Goal: Browse casually

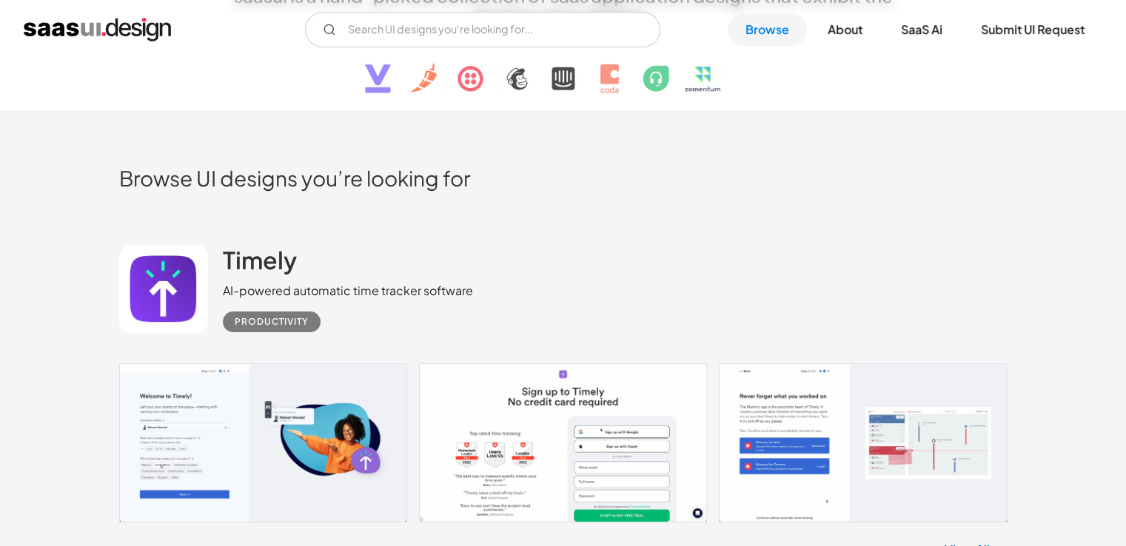
scroll to position [74, 0]
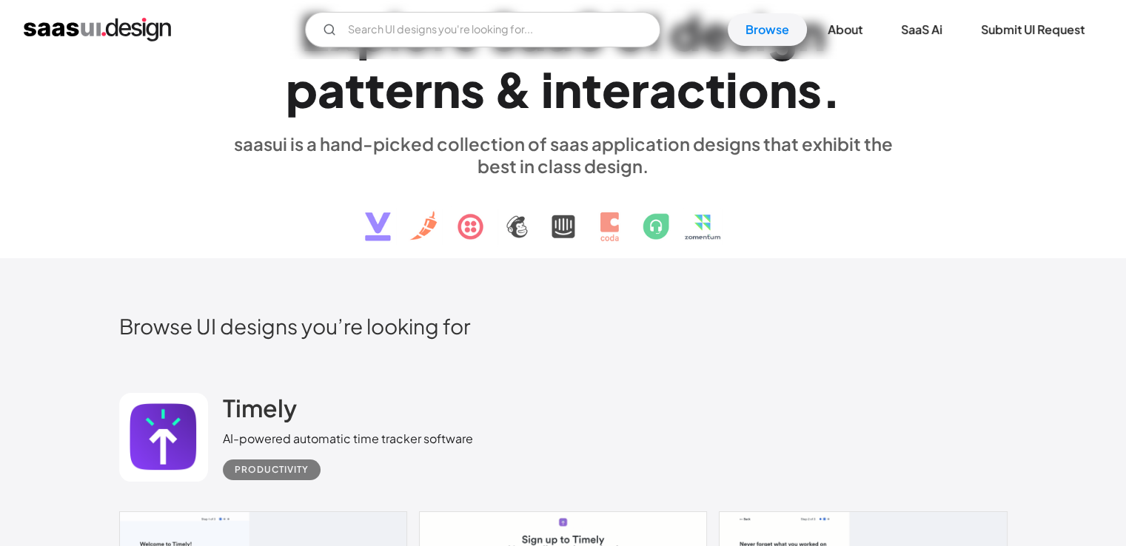
click at [607, 223] on img at bounding box center [563, 215] width 448 height 77
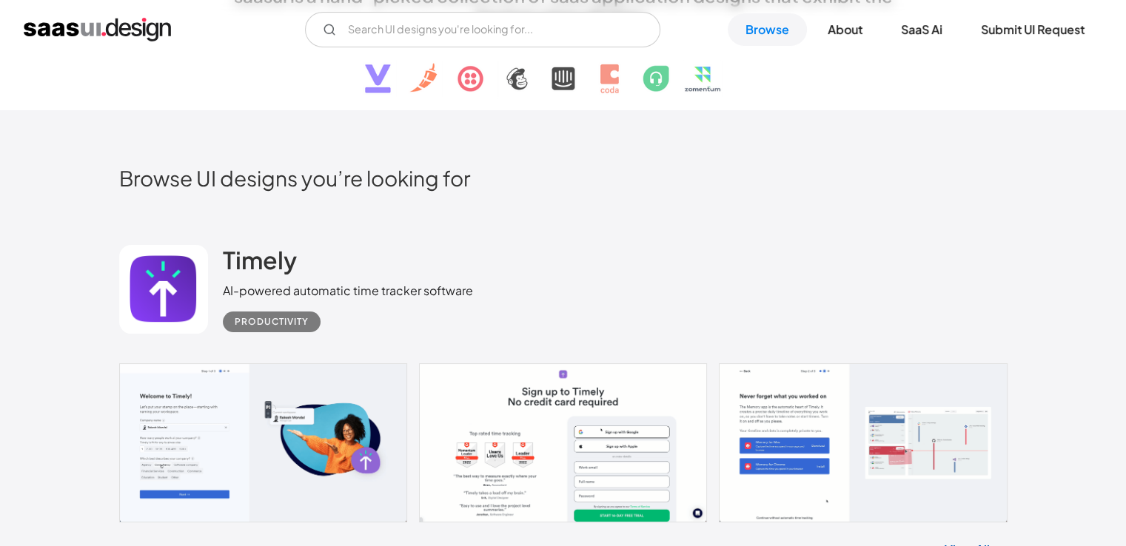
scroll to position [296, 0]
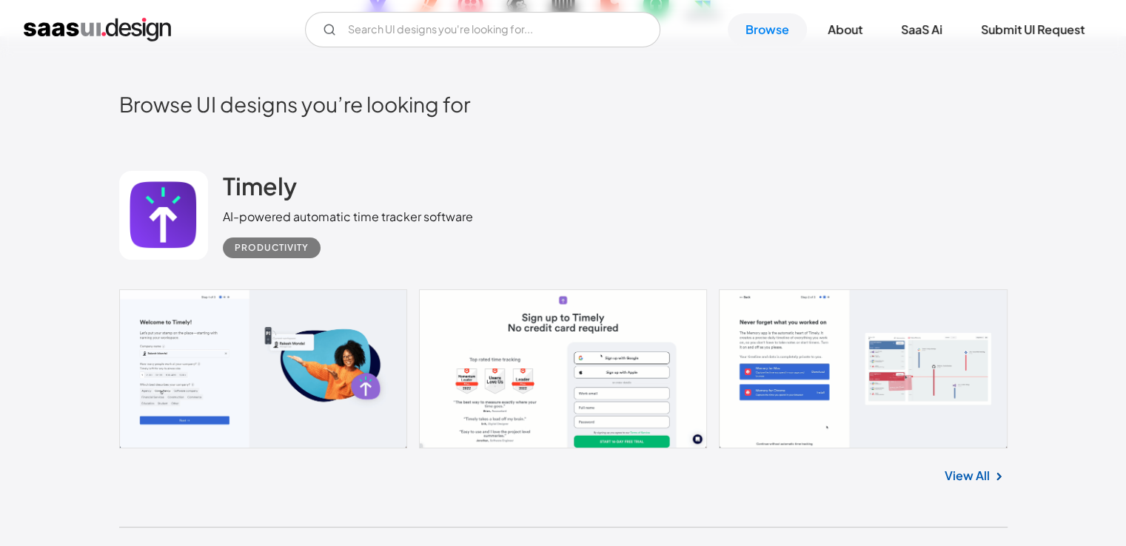
click at [281, 349] on link at bounding box center [563, 369] width 888 height 160
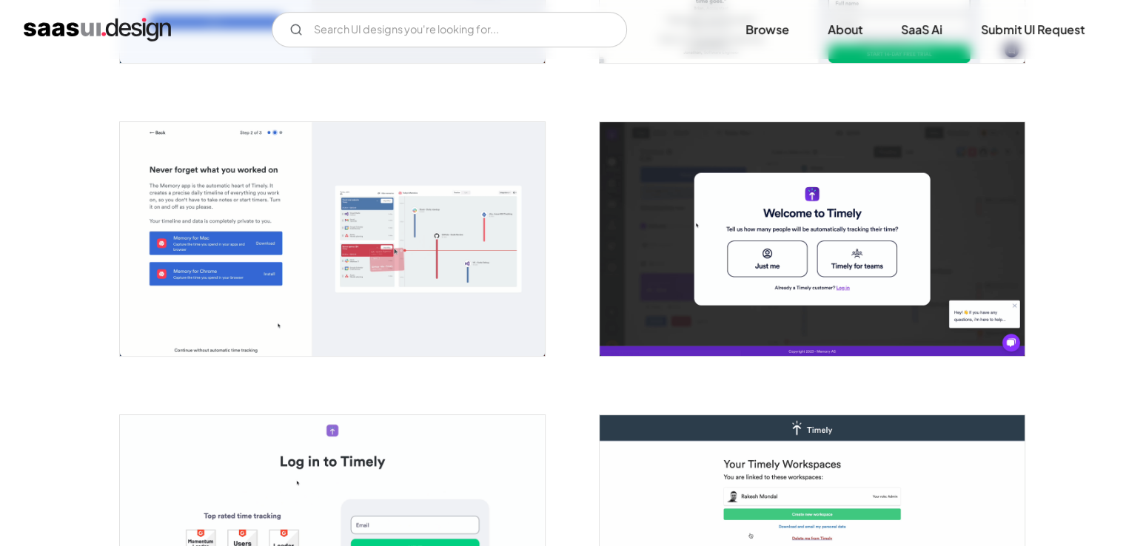
scroll to position [666, 0]
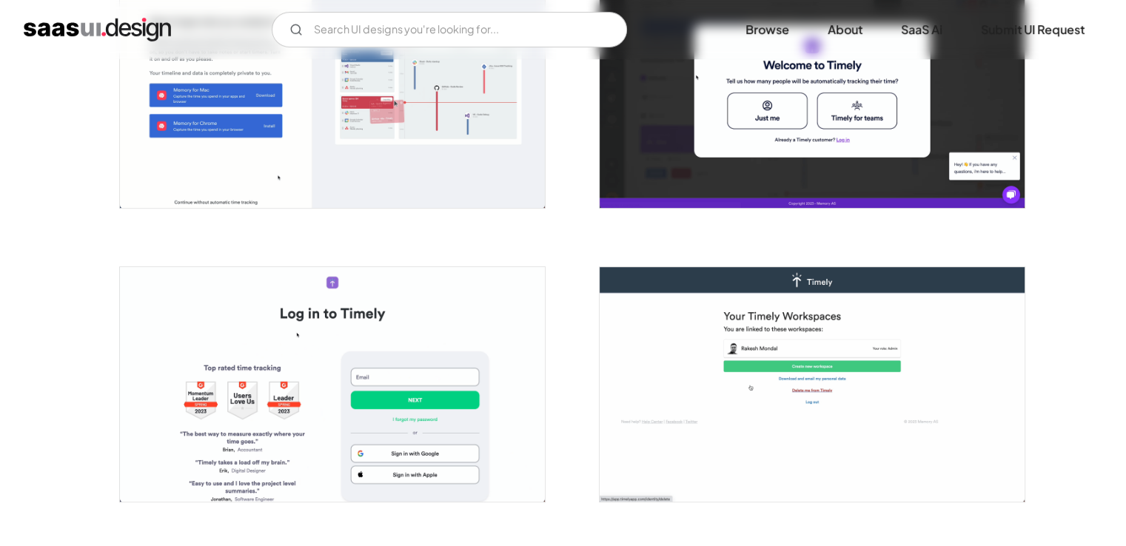
click at [807, 312] on img "open lightbox" at bounding box center [811, 384] width 425 height 234
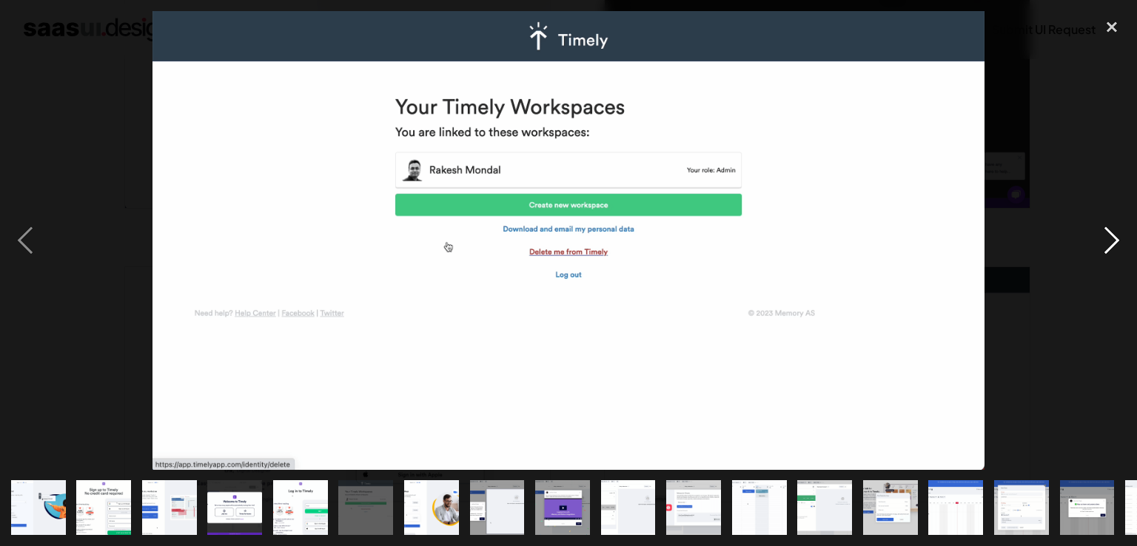
click at [1117, 226] on div "next image" at bounding box center [1111, 240] width 50 height 459
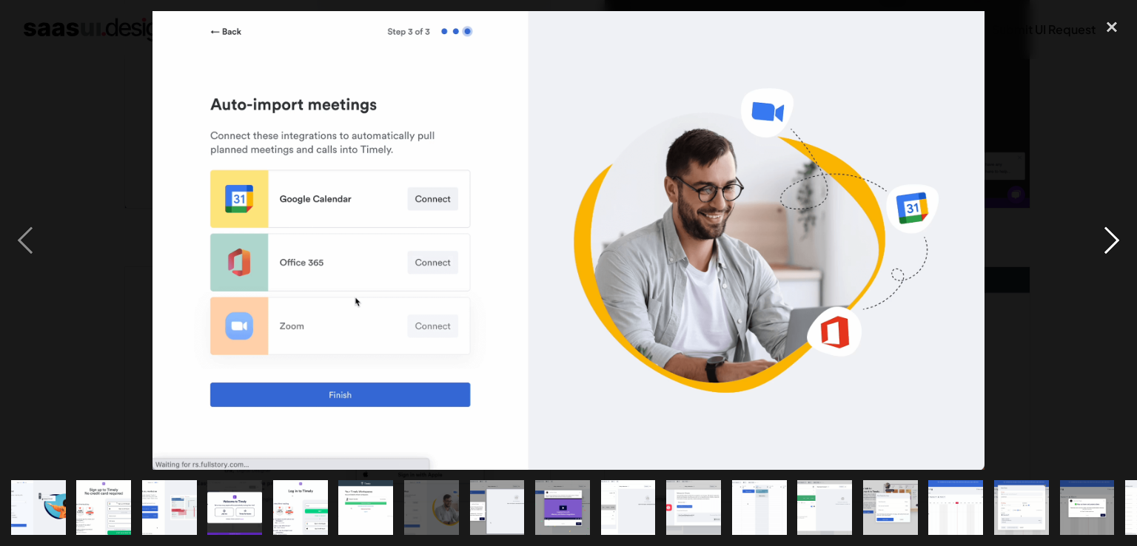
click at [1117, 226] on div "next image" at bounding box center [1111, 240] width 50 height 459
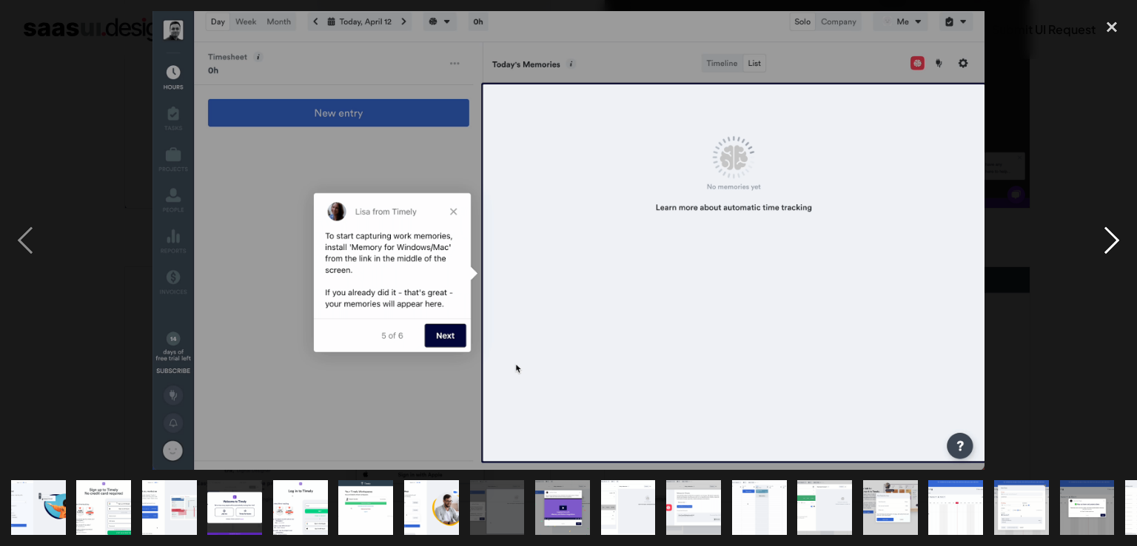
click at [1117, 226] on div "next image" at bounding box center [1111, 240] width 50 height 459
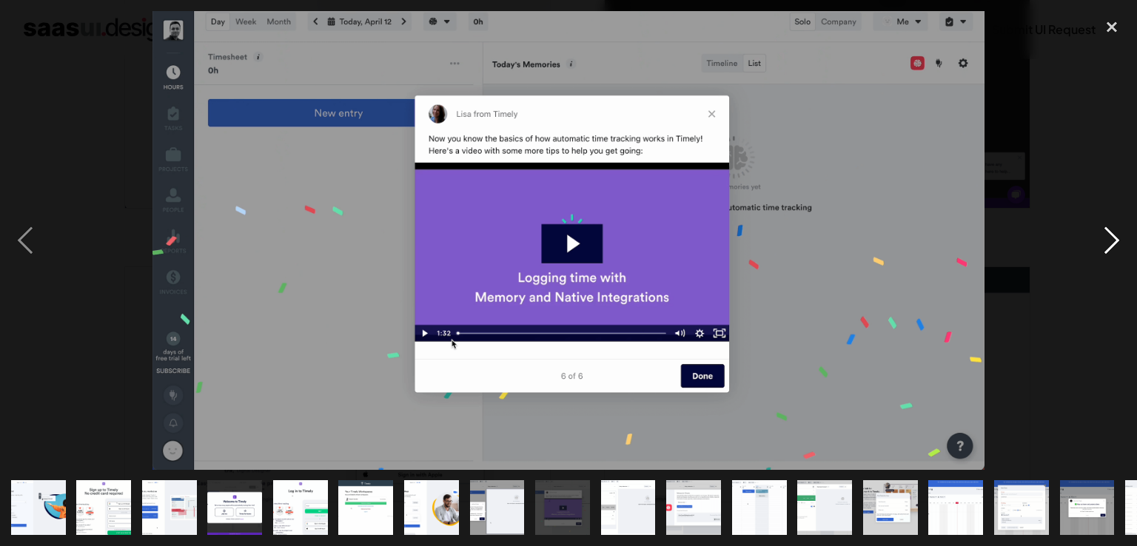
click at [1117, 226] on div "next image" at bounding box center [1111, 240] width 50 height 459
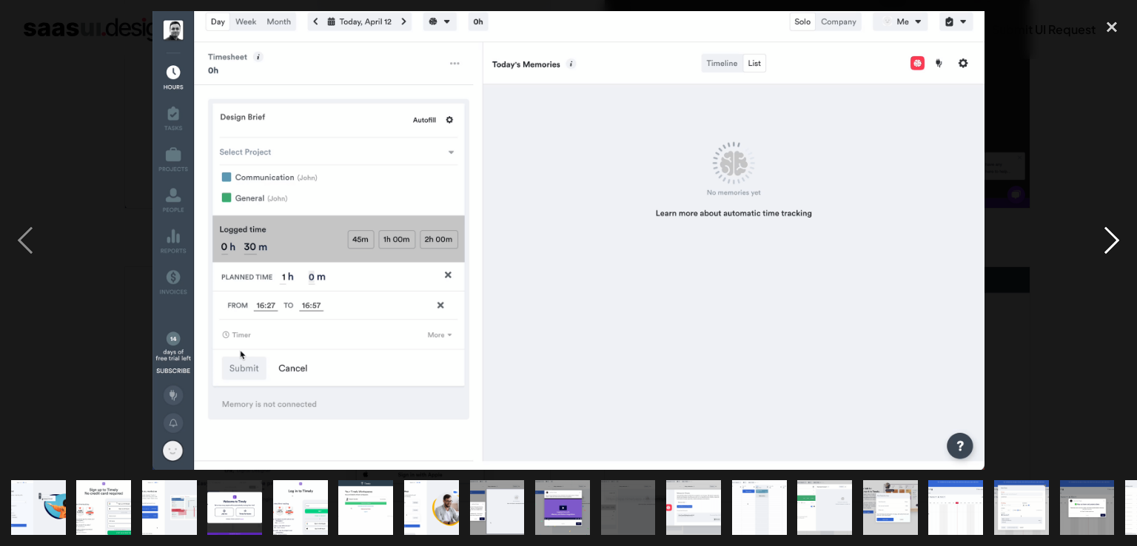
click at [1120, 226] on div "next image" at bounding box center [1111, 240] width 50 height 459
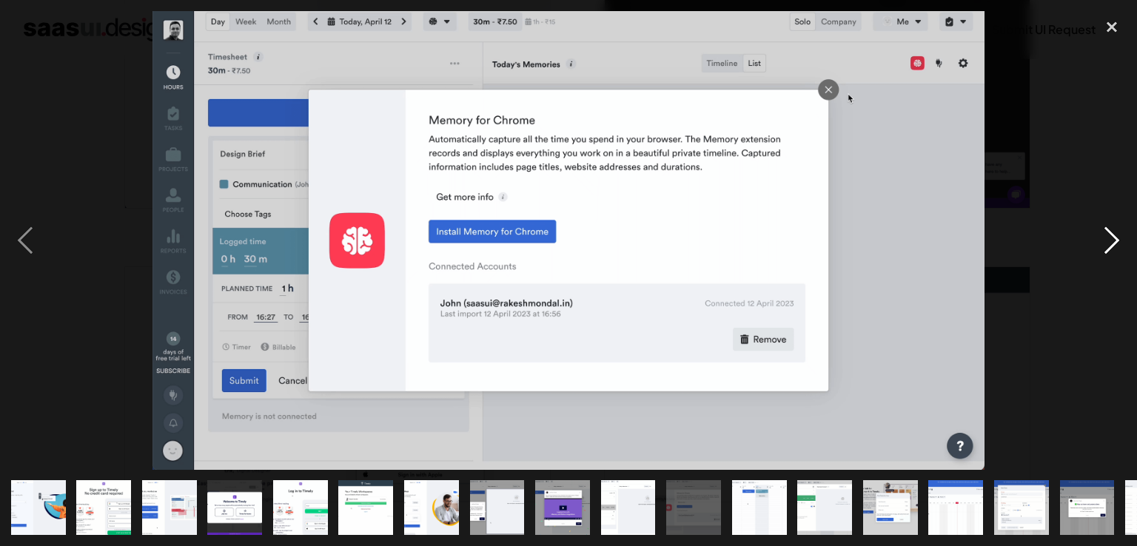
click at [1122, 226] on div "next image" at bounding box center [1111, 240] width 50 height 459
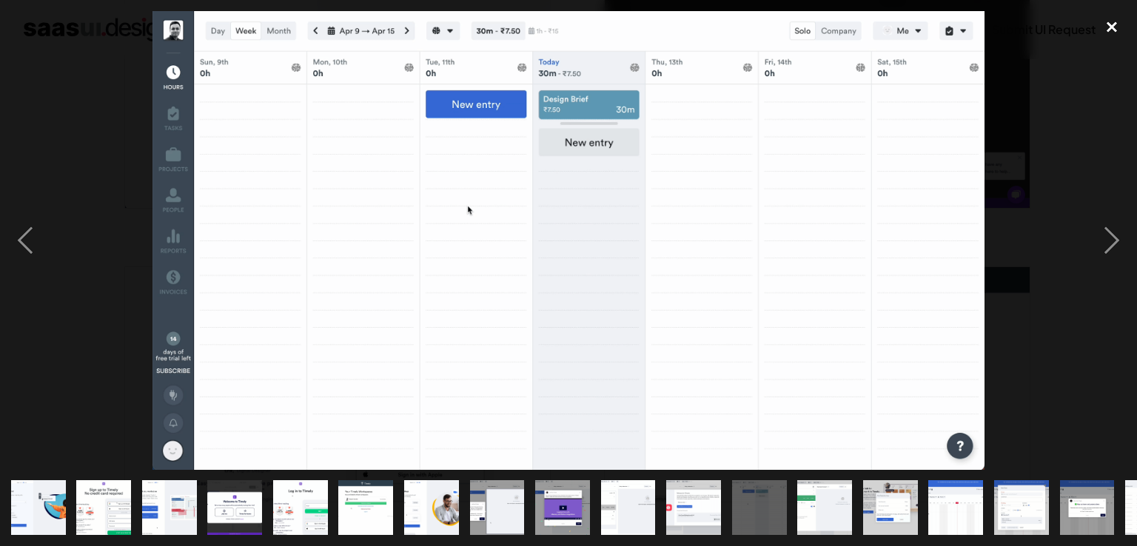
click at [1104, 33] on div "close lightbox" at bounding box center [1111, 27] width 50 height 33
